Goal: Find specific page/section: Find specific page/section

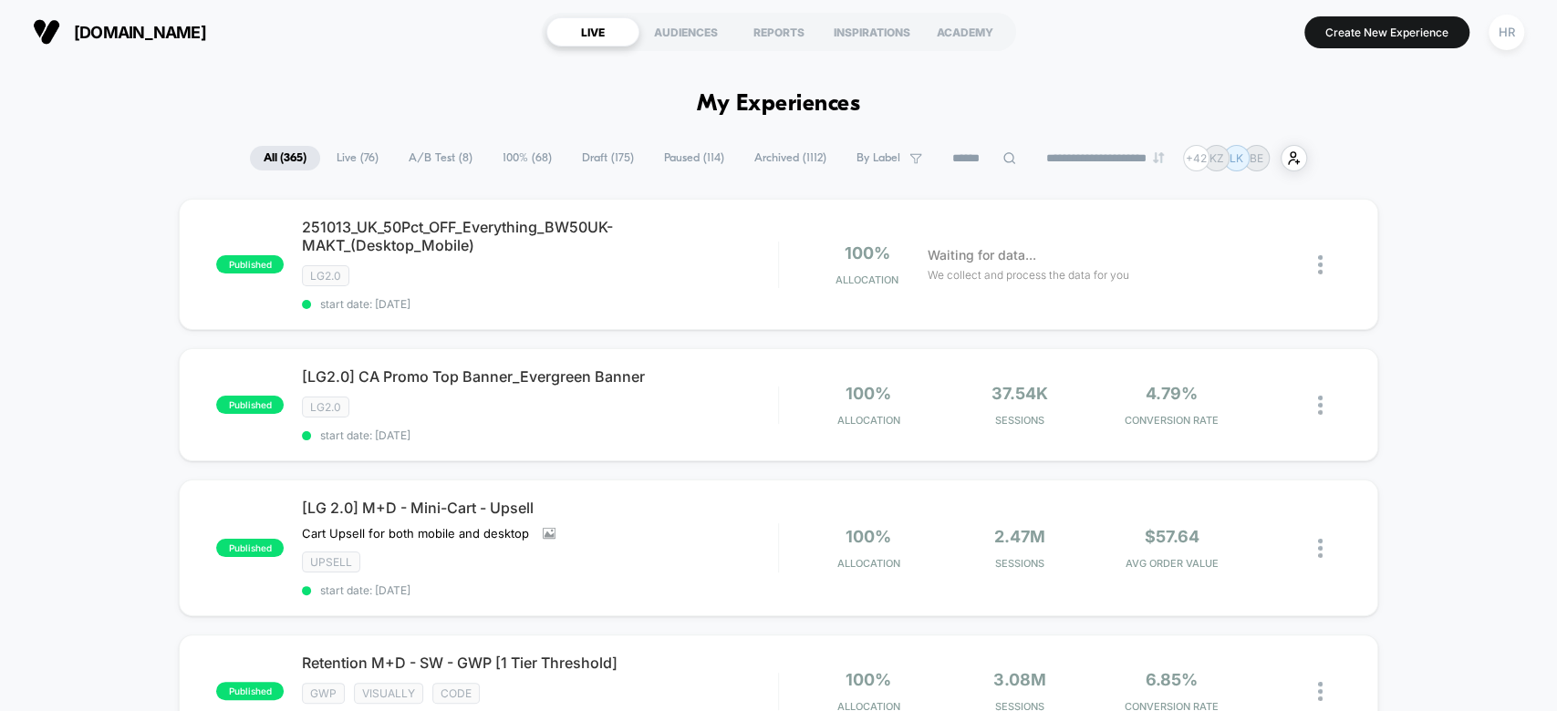
click at [441, 150] on span "A/B Test ( 8 )" at bounding box center [440, 158] width 91 height 25
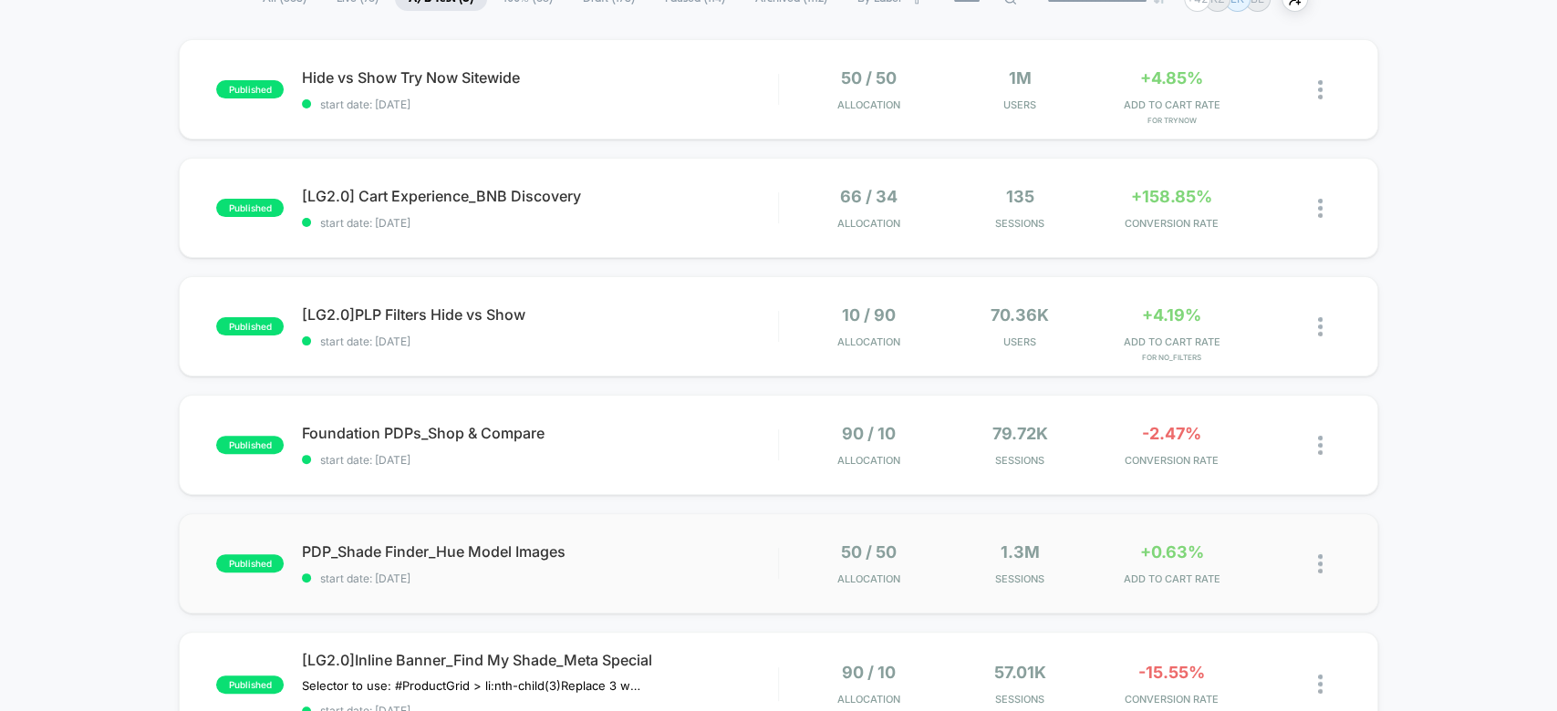
scroll to position [158, 0]
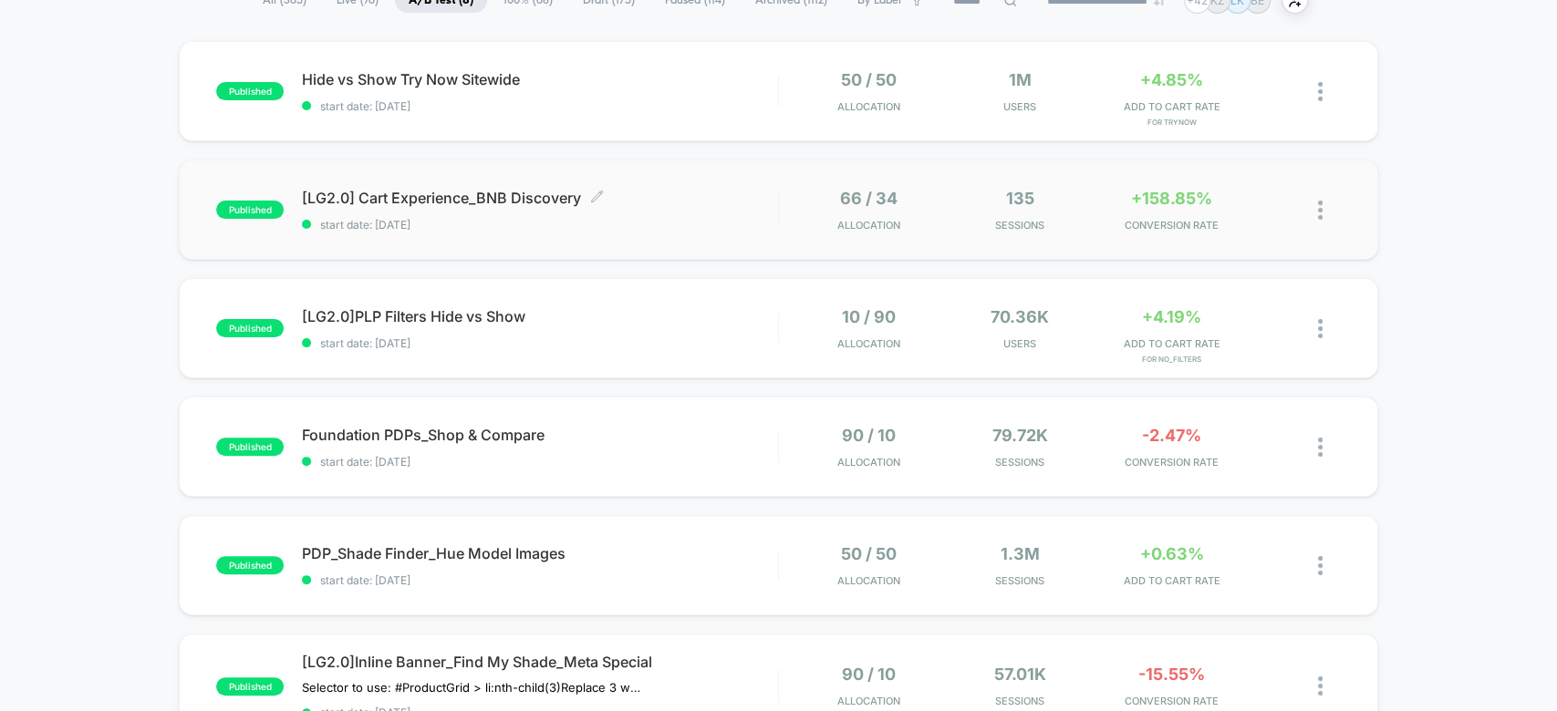
click at [741, 212] on div "[LG2.0] Cart Experience_BNB Discovery Click to edit experience details Click to…" at bounding box center [539, 210] width 475 height 43
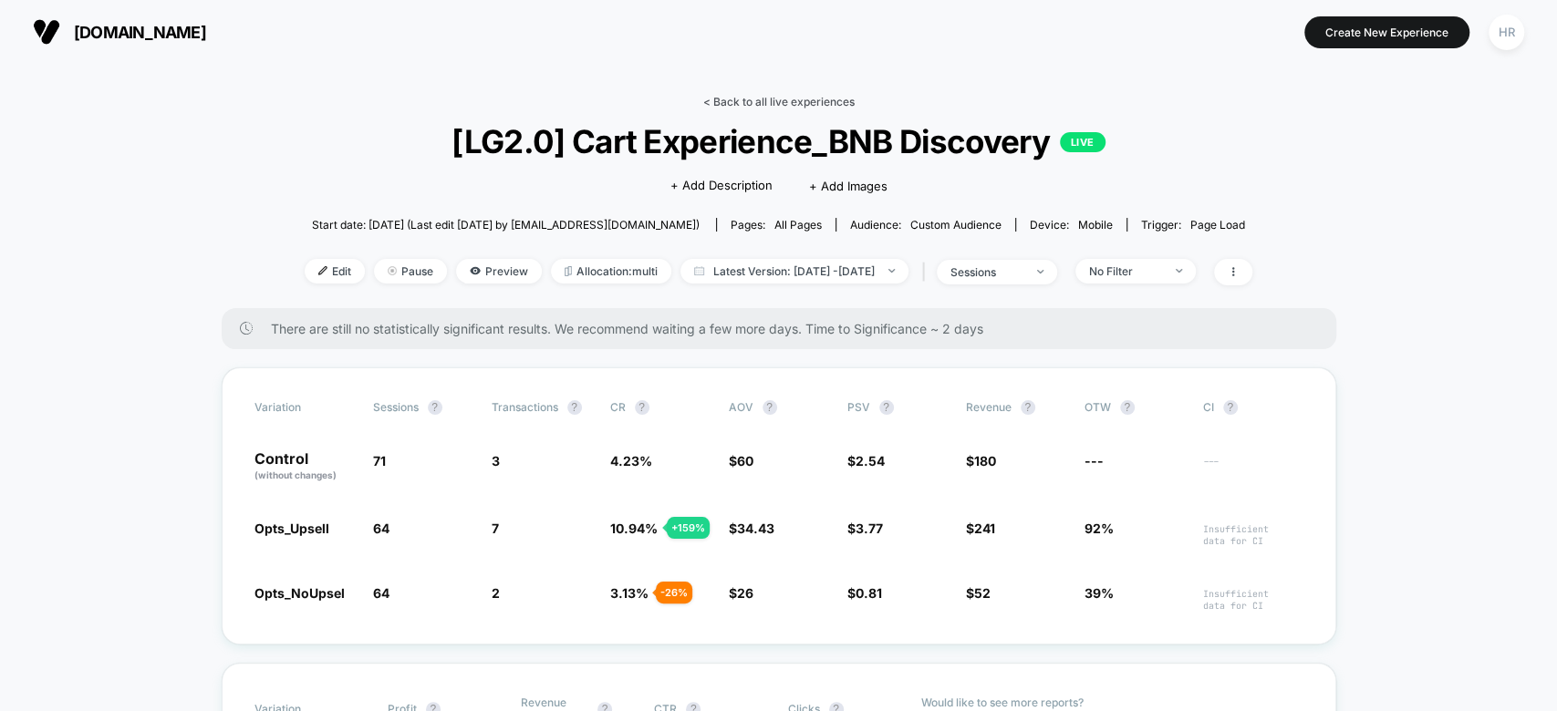
click at [781, 96] on link "< Back to all live experiences" at bounding box center [778, 102] width 151 height 14
